Goal: Task Accomplishment & Management: Manage account settings

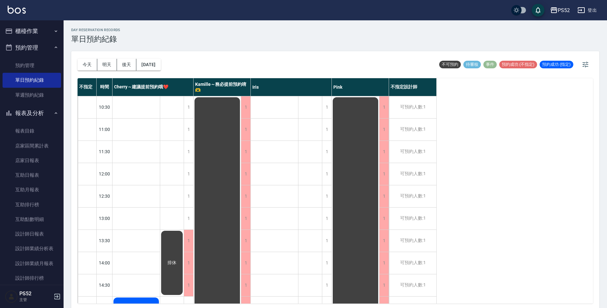
scroll to position [212, 0]
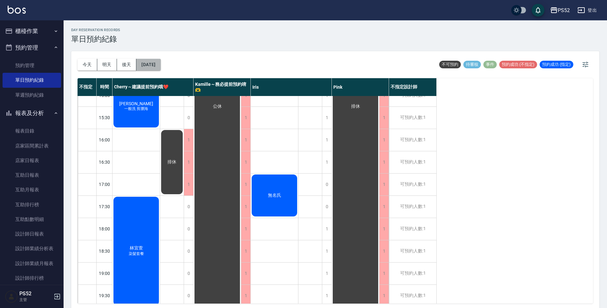
click at [140, 59] on button "[DATE]" at bounding box center [148, 65] width 24 height 12
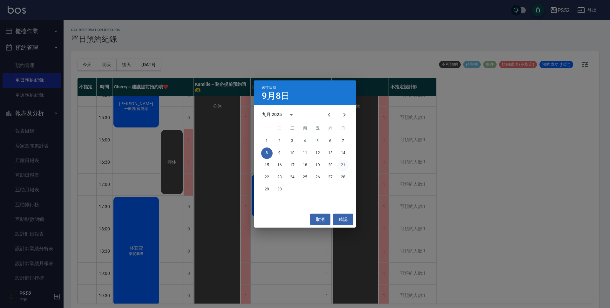
click at [344, 164] on button "21" at bounding box center [342, 164] width 11 height 11
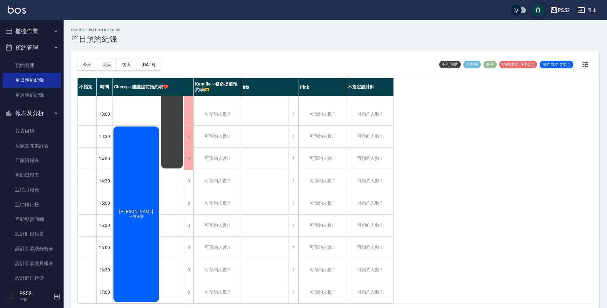
scroll to position [74, 0]
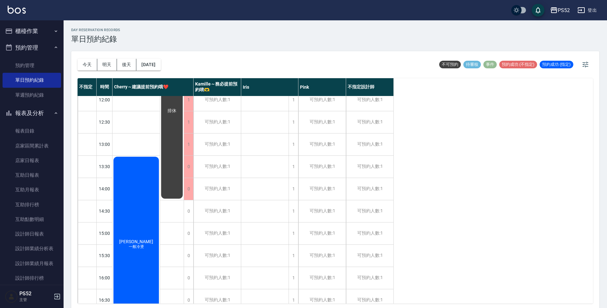
click at [175, 180] on div "排休" at bounding box center [171, 110] width 23 height 177
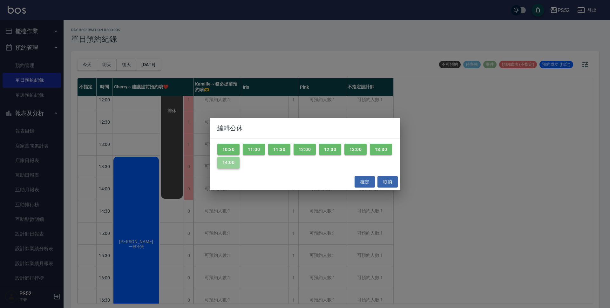
click at [233, 167] on button "14:00" at bounding box center [228, 163] width 22 height 12
click at [388, 151] on button "13:30" at bounding box center [381, 150] width 22 height 12
click at [366, 184] on button "確定" at bounding box center [364, 182] width 20 height 12
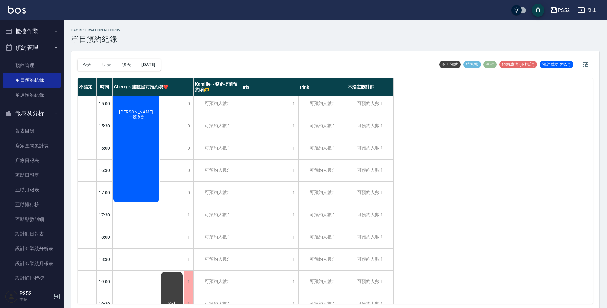
scroll to position [243, 0]
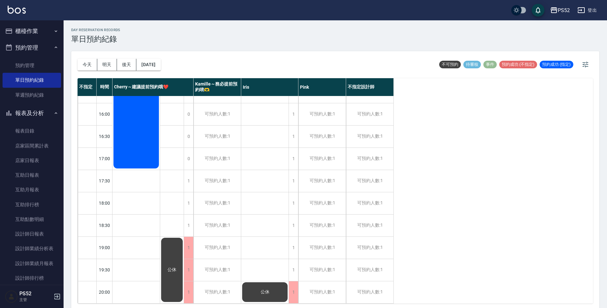
click at [170, 244] on div "公休" at bounding box center [171, 270] width 23 height 66
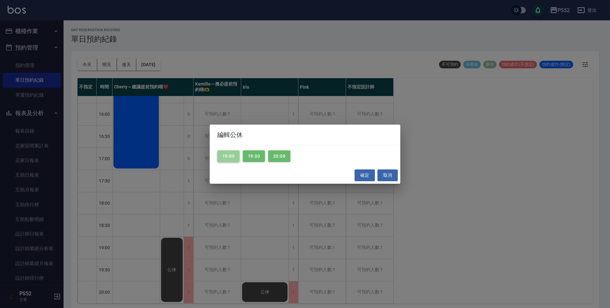
click at [221, 157] on button "19:00" at bounding box center [228, 156] width 22 height 12
click at [362, 177] on button "確定" at bounding box center [364, 175] width 20 height 12
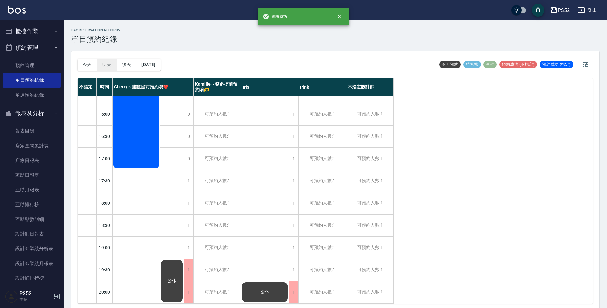
click at [107, 64] on button "明天" at bounding box center [107, 65] width 20 height 12
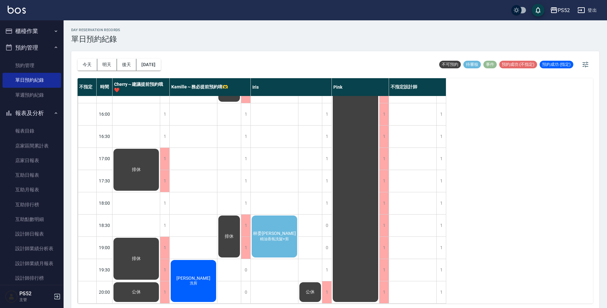
click at [285, 238] on div "林委璁 精油香氛洗髮+剪" at bounding box center [274, 236] width 47 height 44
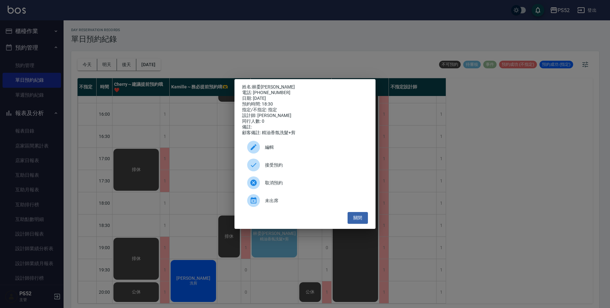
click at [334, 164] on span "接受預約" at bounding box center [314, 165] width 98 height 7
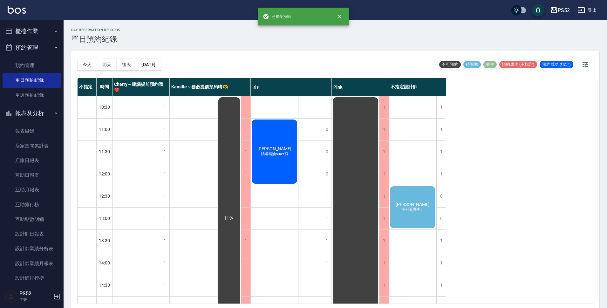
click at [417, 209] on span "洗+剪(男生）" at bounding box center [412, 209] width 25 height 5
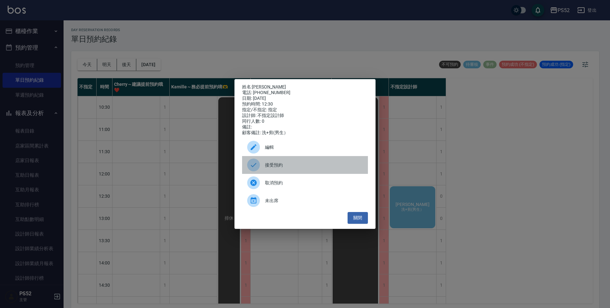
click at [272, 172] on div "接受預約" at bounding box center [305, 165] width 126 height 18
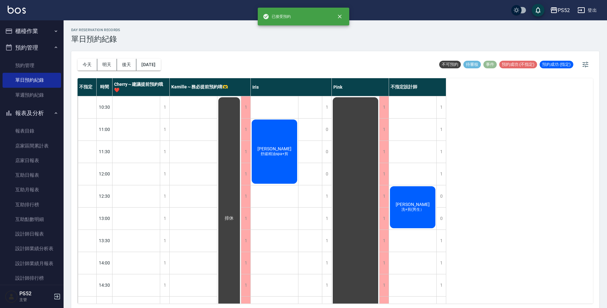
click at [416, 210] on span "洗+剪(男生）" at bounding box center [412, 209] width 25 height 5
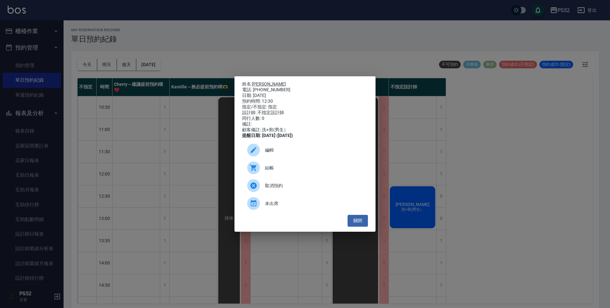
click at [261, 81] on link "[PERSON_NAME]" at bounding box center [269, 83] width 34 height 5
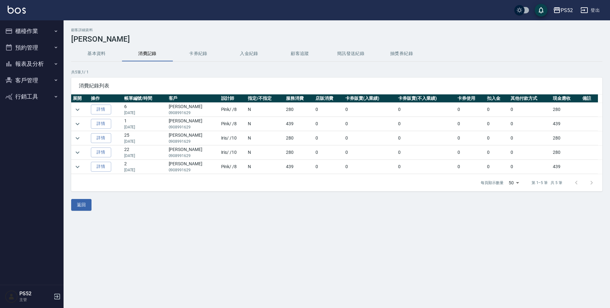
click at [94, 50] on button "基本資料" at bounding box center [96, 53] width 51 height 15
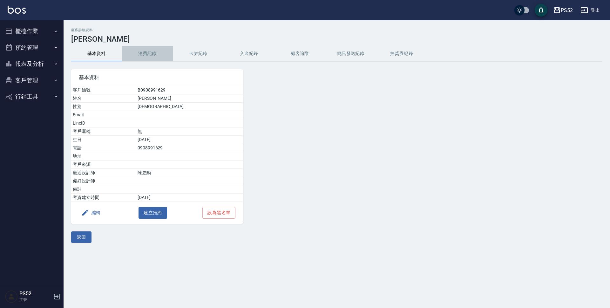
click at [131, 54] on button "消費記錄" at bounding box center [147, 53] width 51 height 15
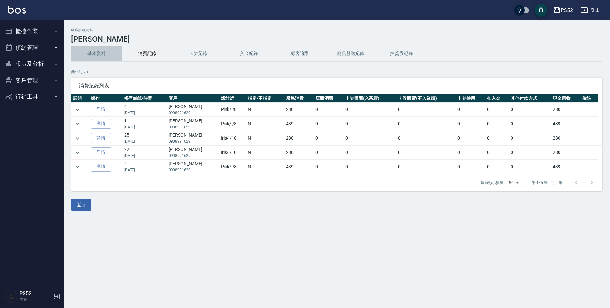
click at [103, 54] on button "基本資料" at bounding box center [96, 53] width 51 height 15
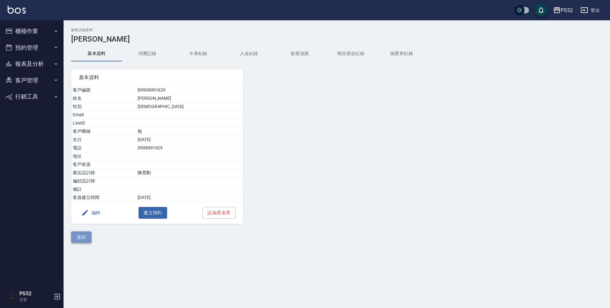
click at [84, 233] on button "返回" at bounding box center [81, 237] width 20 height 12
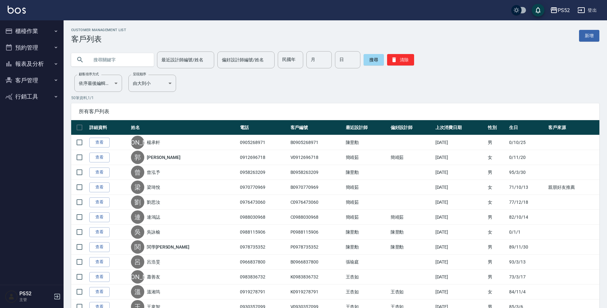
click at [44, 50] on button "預約管理" at bounding box center [32, 47] width 58 height 17
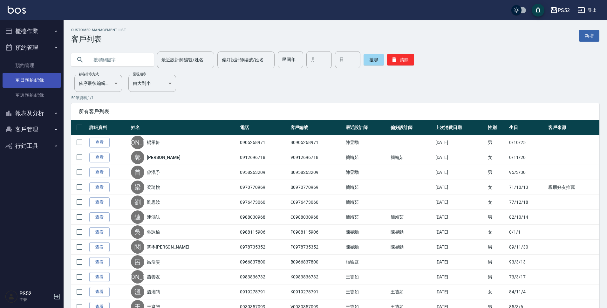
click at [45, 74] on link "單日預約紀錄" at bounding box center [32, 80] width 58 height 15
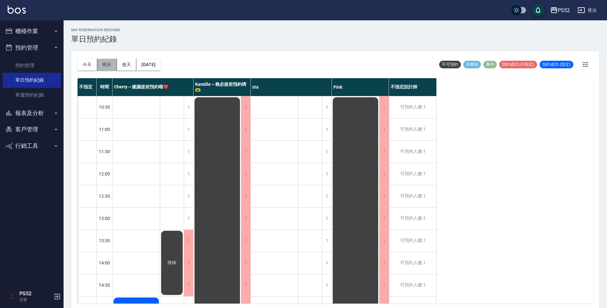
click at [106, 61] on button "明天" at bounding box center [107, 65] width 20 height 12
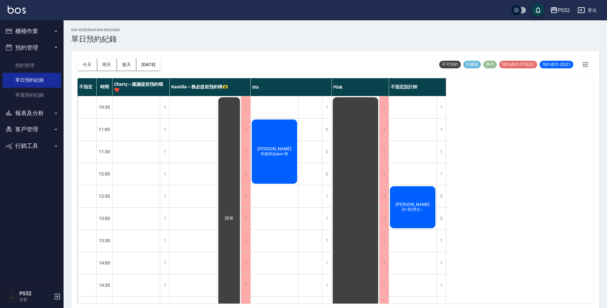
click at [407, 203] on span "[PERSON_NAME]" at bounding box center [412, 204] width 37 height 5
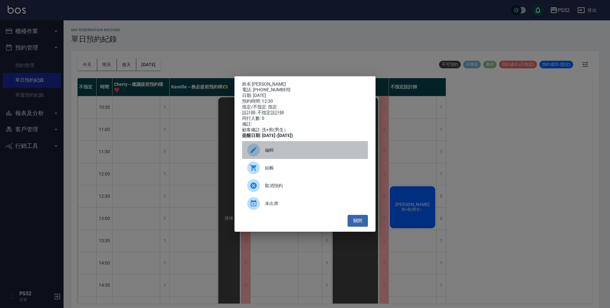
click at [280, 157] on div "編輯" at bounding box center [305, 150] width 126 height 18
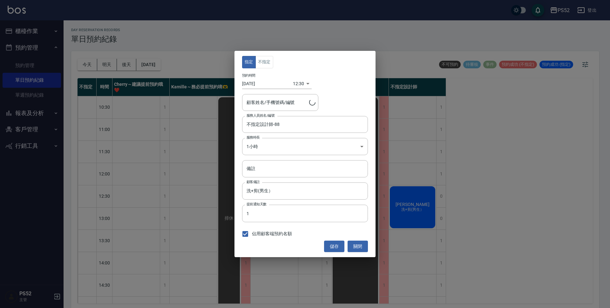
type input "[PERSON_NAME]/0908991629/B0908991629"
click at [264, 58] on button "不指定" at bounding box center [264, 62] width 18 height 12
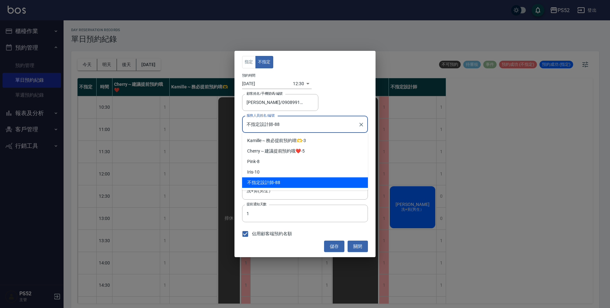
click at [302, 119] on input "不指定設計師-88" at bounding box center [300, 124] width 111 height 11
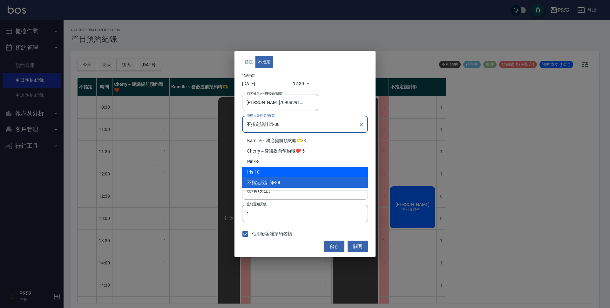
click at [282, 175] on div "Iris -10" at bounding box center [305, 172] width 126 height 10
type input "Iris-10"
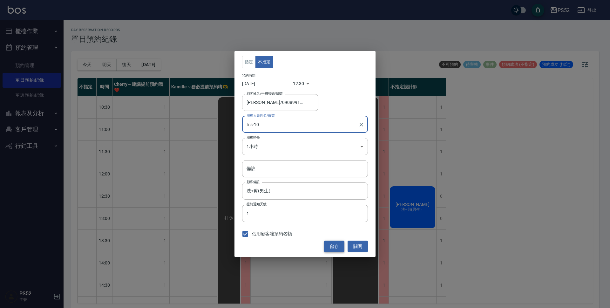
click at [336, 247] on button "儲存" at bounding box center [334, 246] width 20 height 12
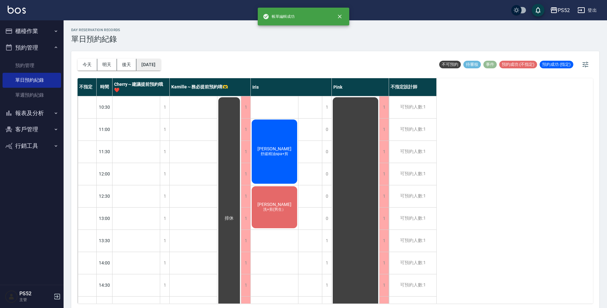
click at [160, 69] on button "[DATE]" at bounding box center [148, 65] width 24 height 12
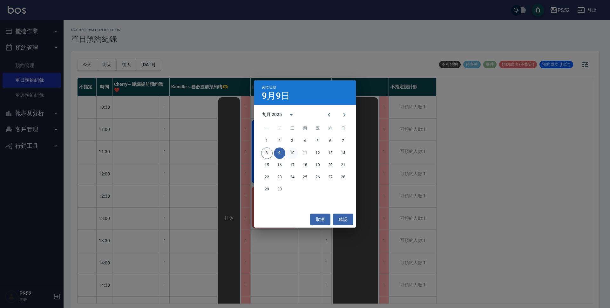
click at [290, 151] on button "10" at bounding box center [291, 152] width 11 height 11
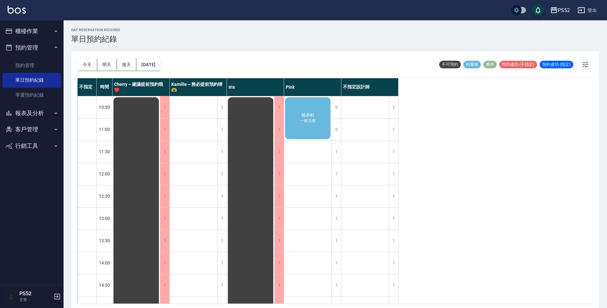
click at [314, 132] on div "[PERSON_NAME]洗剪" at bounding box center [307, 118] width 47 height 44
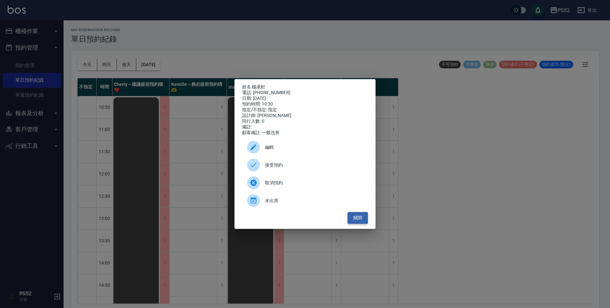
click at [362, 220] on button "關閉" at bounding box center [357, 218] width 20 height 12
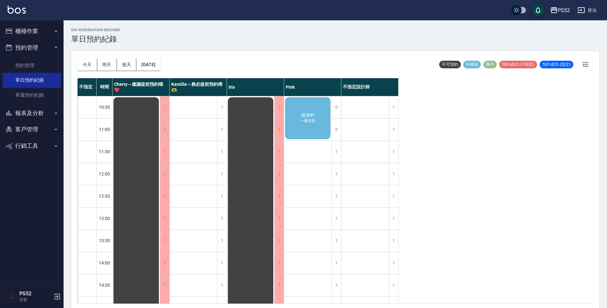
click at [37, 109] on button "報表及分析" at bounding box center [32, 113] width 58 height 17
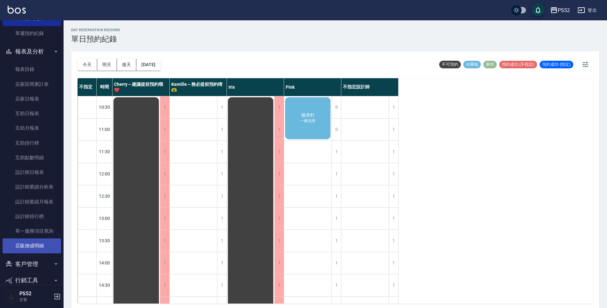
scroll to position [64, 0]
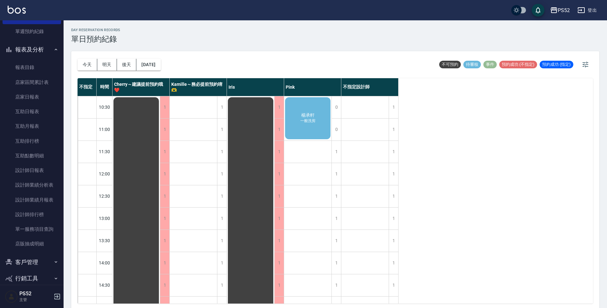
click at [38, 259] on button "客戶管理" at bounding box center [32, 262] width 58 height 17
click at [40, 274] on link "客戶列表" at bounding box center [32, 279] width 58 height 15
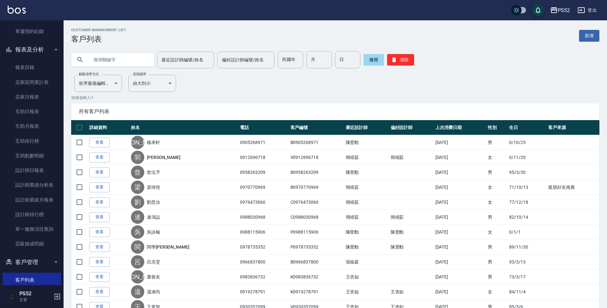
click at [104, 62] on input "text" at bounding box center [119, 59] width 60 height 17
type input "V"
type input "軒"
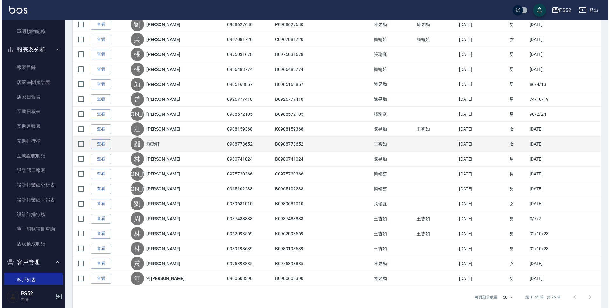
scroll to position [230, 0]
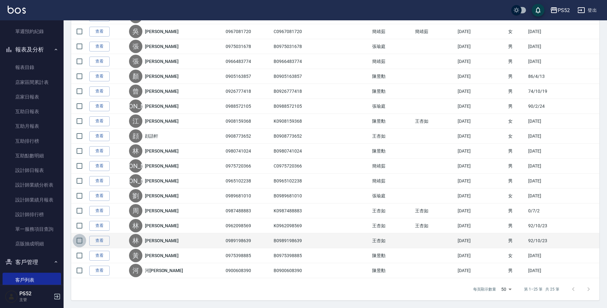
click at [77, 238] on input "checkbox" at bounding box center [79, 240] width 13 height 13
checkbox input "true"
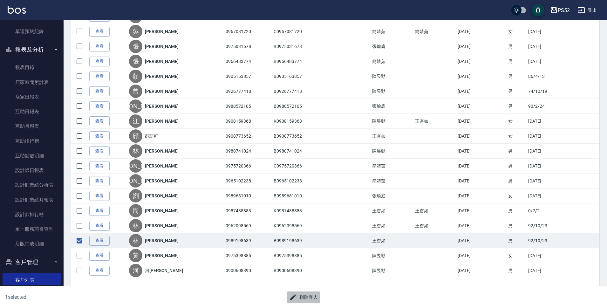
click at [310, 299] on button "刪除客人" at bounding box center [303, 297] width 34 height 12
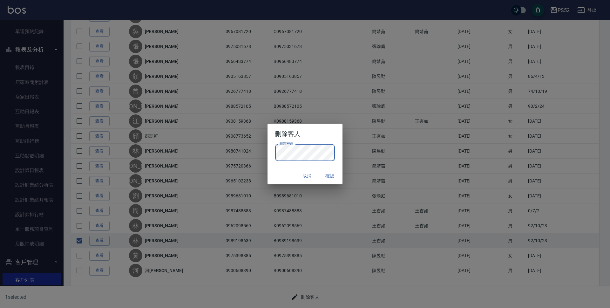
click at [328, 172] on button "確認" at bounding box center [329, 176] width 20 height 12
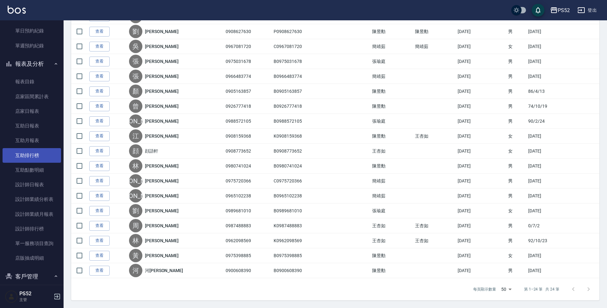
scroll to position [21, 0]
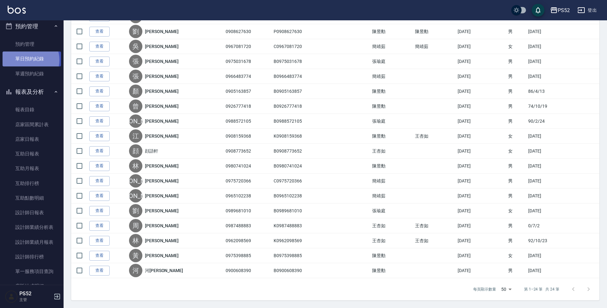
click at [26, 60] on link "單日預約紀錄" at bounding box center [32, 58] width 58 height 15
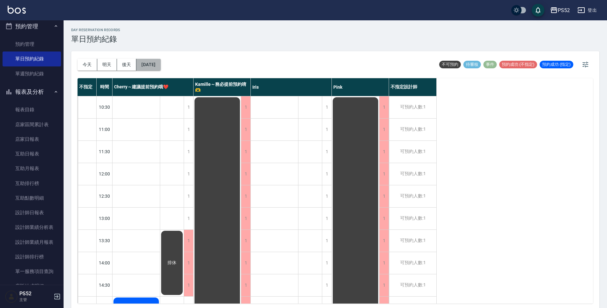
click at [143, 64] on button "[DATE]" at bounding box center [148, 65] width 24 height 12
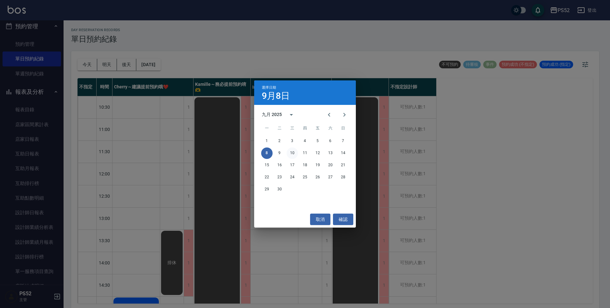
click at [291, 155] on button "10" at bounding box center [291, 152] width 11 height 11
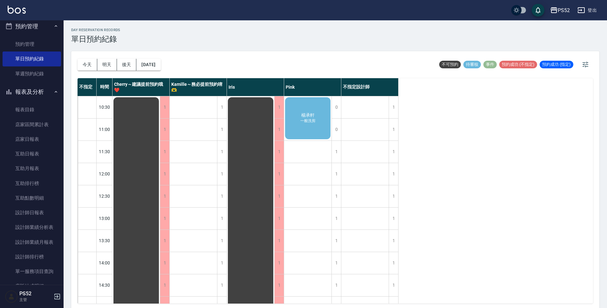
click at [317, 124] on div "[PERSON_NAME]洗剪" at bounding box center [307, 118] width 47 height 44
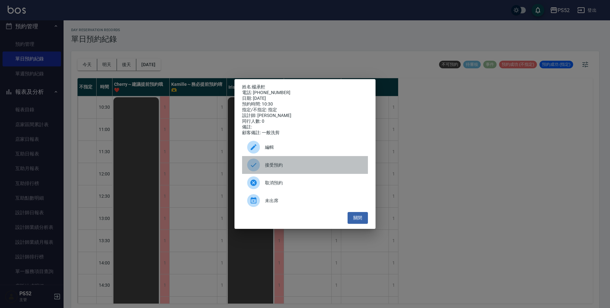
click at [274, 165] on span "接受預約" at bounding box center [314, 165] width 98 height 7
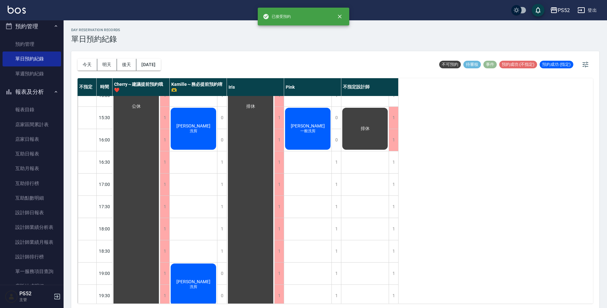
scroll to position [243, 0]
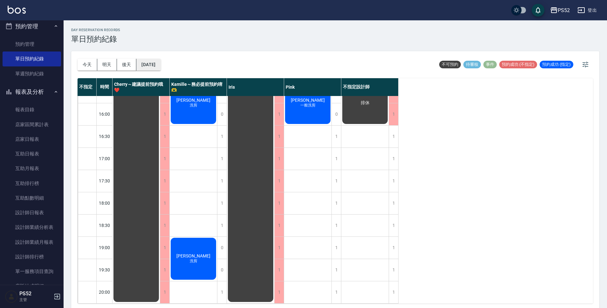
click at [160, 64] on button "[DATE]" at bounding box center [148, 65] width 24 height 12
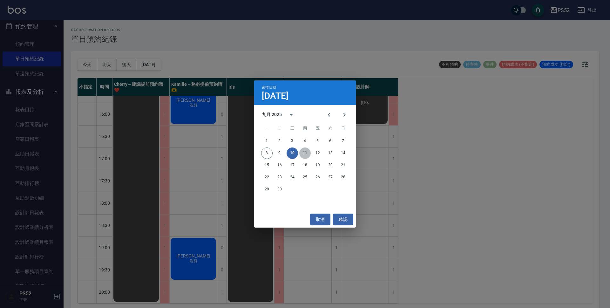
click at [303, 155] on button "11" at bounding box center [304, 152] width 11 height 11
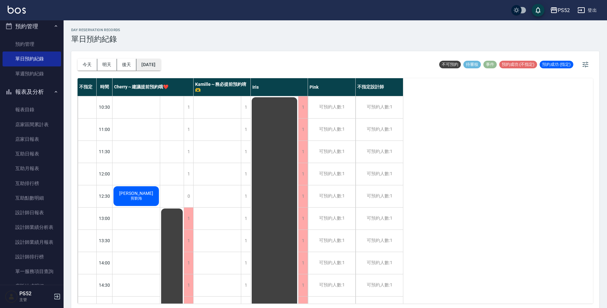
click at [153, 62] on button "[DATE]" at bounding box center [148, 65] width 24 height 12
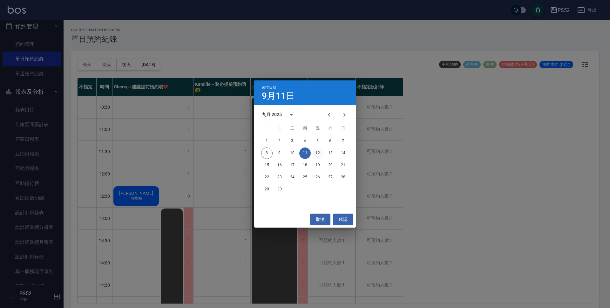
click at [317, 151] on button "12" at bounding box center [317, 152] width 11 height 11
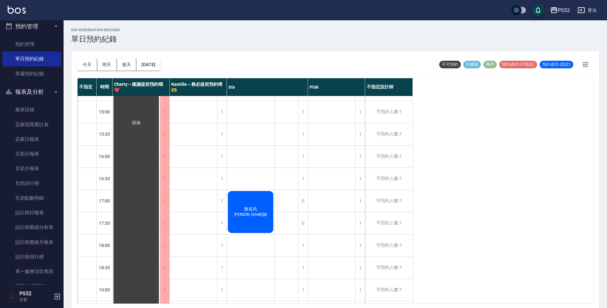
scroll to position [212, 0]
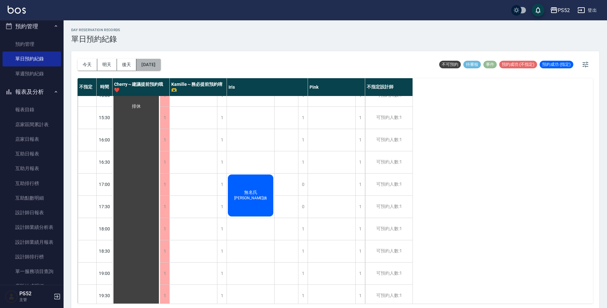
click at [149, 63] on button "[DATE]" at bounding box center [148, 65] width 24 height 12
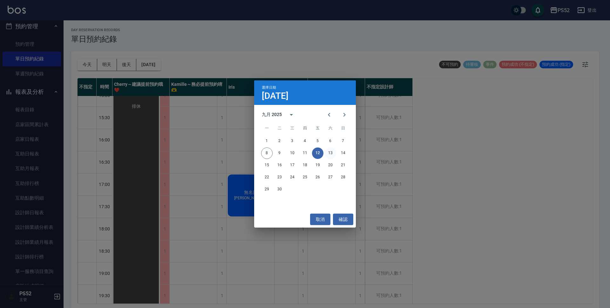
click at [328, 151] on button "13" at bounding box center [330, 152] width 11 height 11
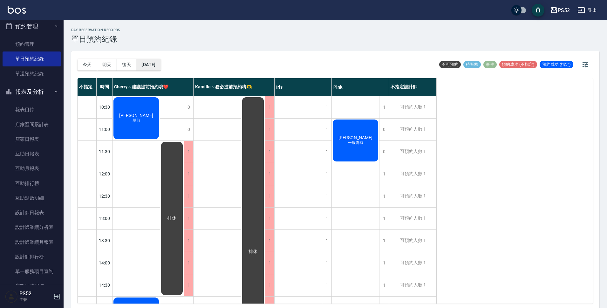
click at [159, 64] on button "[DATE]" at bounding box center [148, 65] width 24 height 12
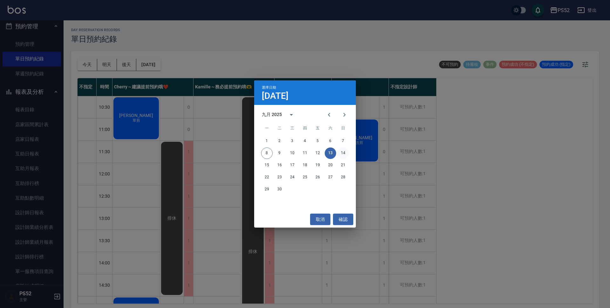
click at [341, 157] on button "14" at bounding box center [342, 152] width 11 height 11
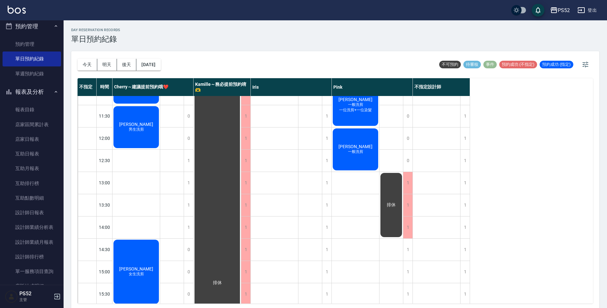
scroll to position [32, 0]
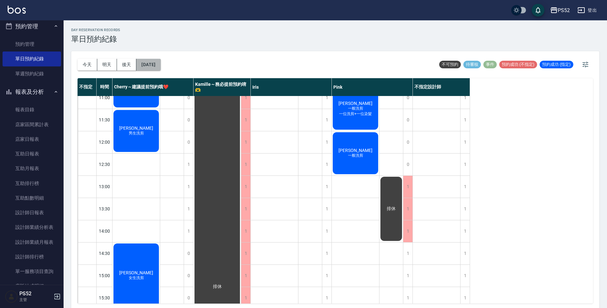
click at [154, 64] on button "[DATE]" at bounding box center [148, 65] width 24 height 12
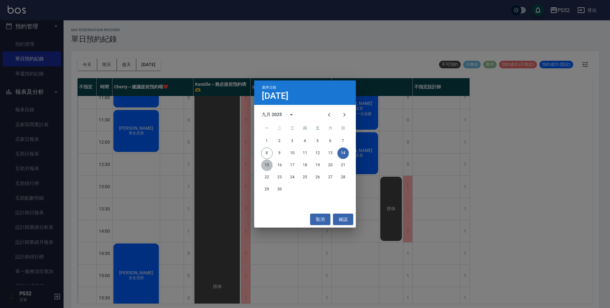
click at [263, 164] on button "15" at bounding box center [266, 164] width 11 height 11
